Goal: Transaction & Acquisition: Purchase product/service

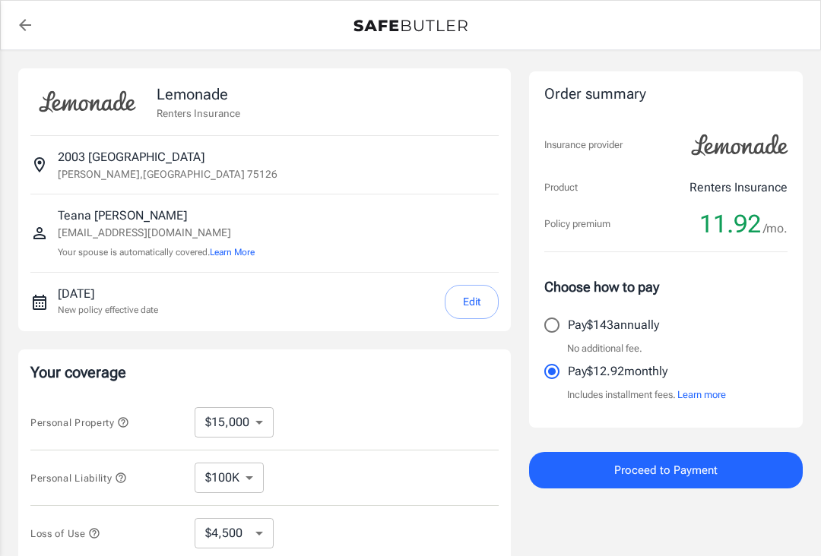
select select "15000"
select select "500"
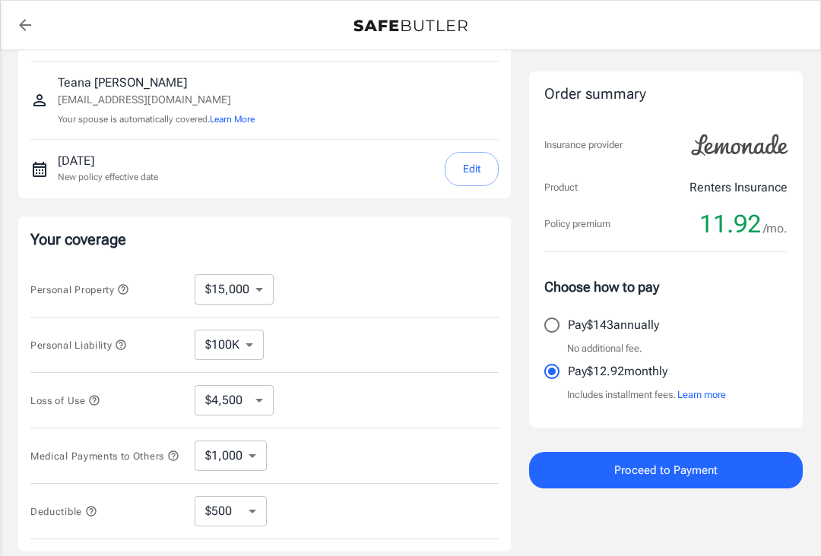
scroll to position [131, 0]
click at [27, 28] on icon "back to quotes" at bounding box center [25, 25] width 18 height 18
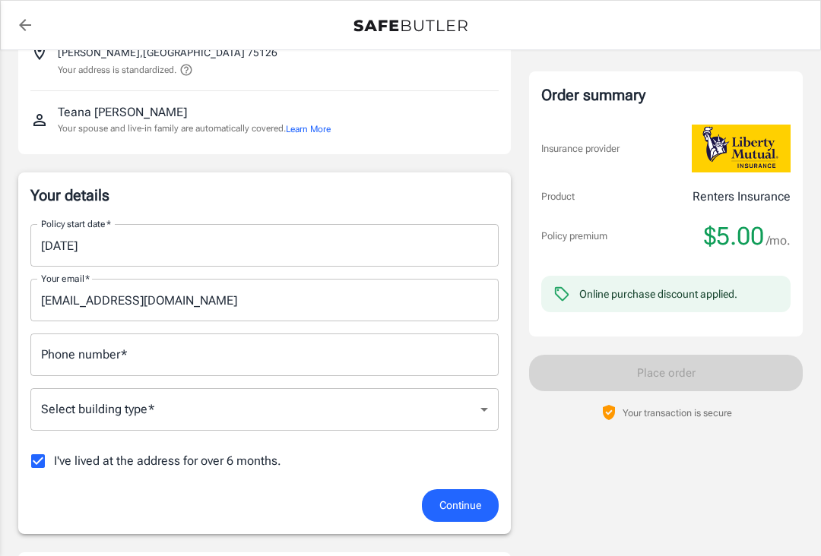
scroll to position [131, 0]
click at [269, 357] on input "Phone number   *" at bounding box center [264, 354] width 468 height 43
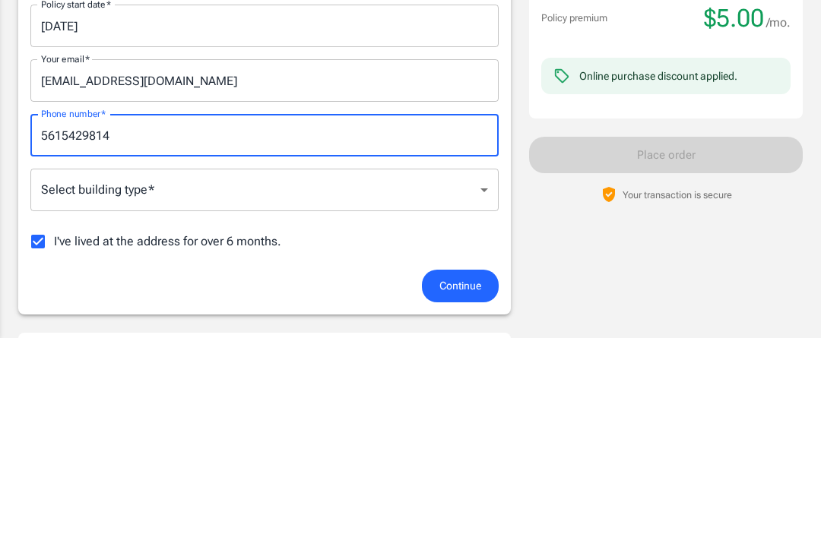
type input "5615429814"
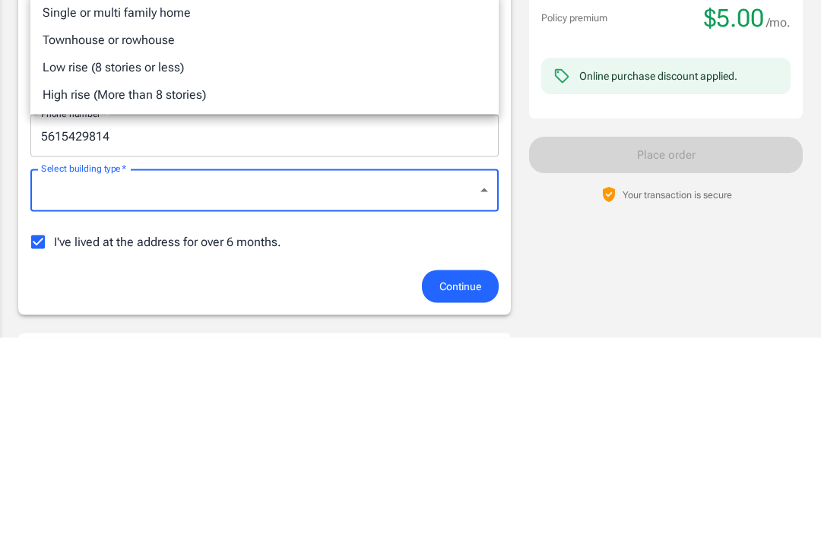
scroll to position [350, 0]
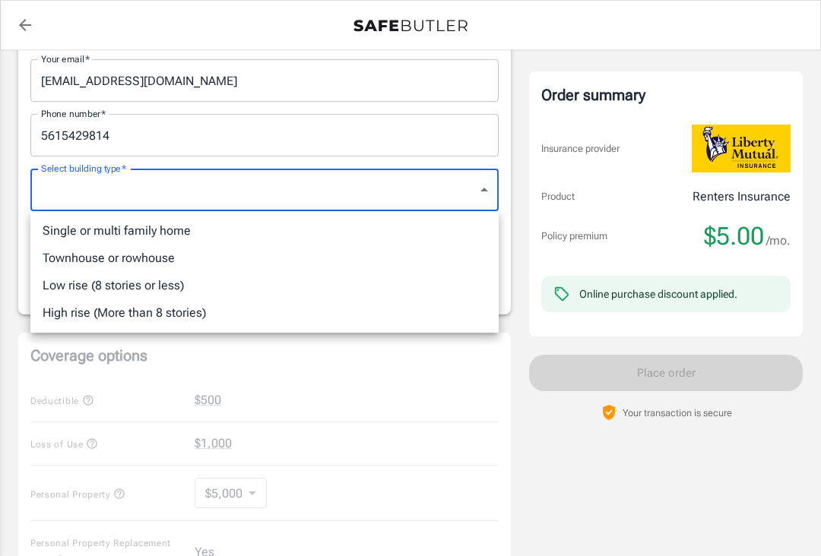
click at [177, 236] on li "Single or multi family home" at bounding box center [264, 230] width 468 height 27
type input "singlefamily"
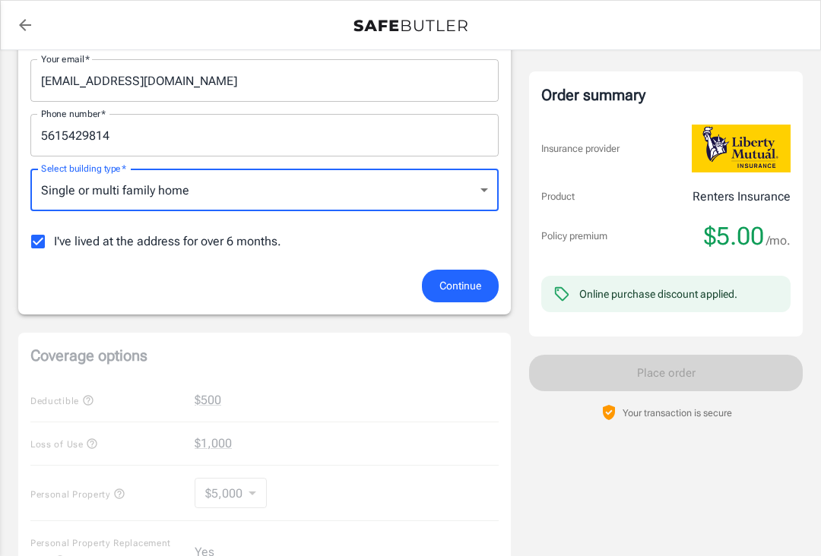
click at [46, 242] on input "I've lived at the address for over 6 months." at bounding box center [38, 242] width 32 height 32
checkbox input "false"
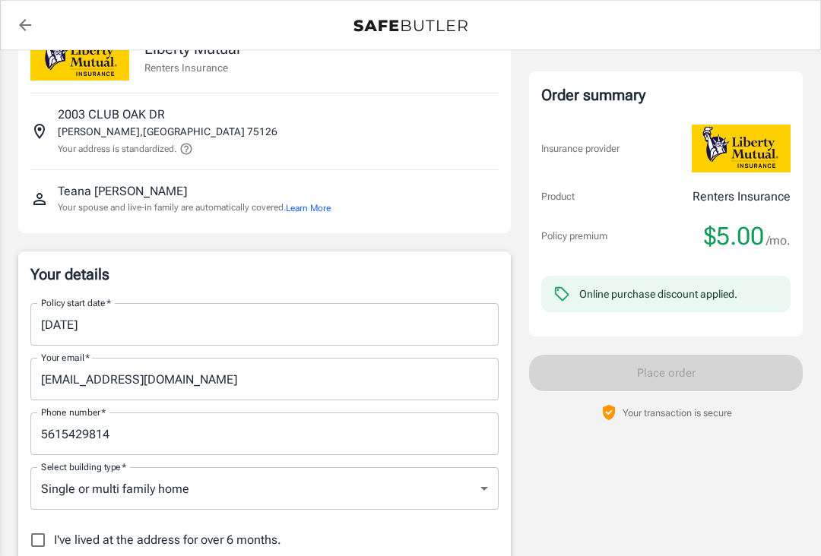
scroll to position [0, 0]
